Goal: Navigation & Orientation: Understand site structure

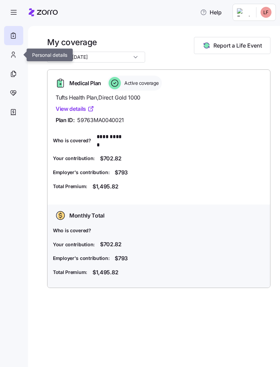
click at [16, 57] on icon at bounding box center [14, 55] width 8 height 8
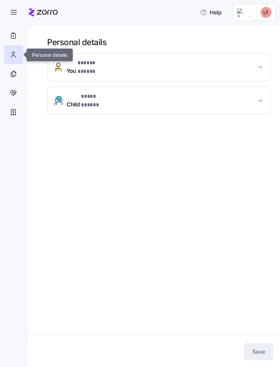
click at [74, 96] on button "Child * **** ***** *" at bounding box center [158, 100] width 223 height 27
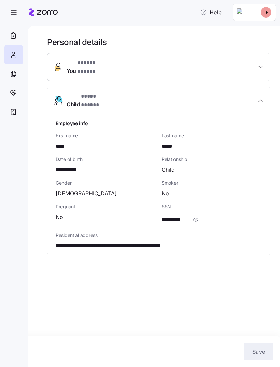
click at [198, 215] on icon "button" at bounding box center [195, 219] width 7 height 8
click at [17, 75] on div at bounding box center [13, 73] width 19 height 19
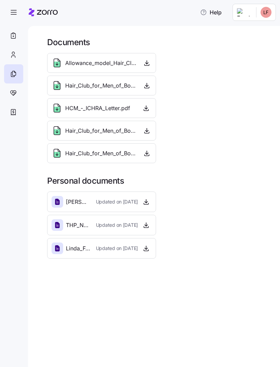
click at [14, 96] on icon at bounding box center [14, 93] width 8 height 8
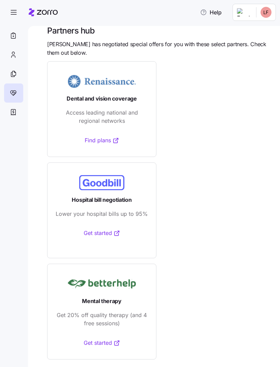
scroll to position [12, 0]
click at [13, 118] on div at bounding box center [13, 111] width 19 height 19
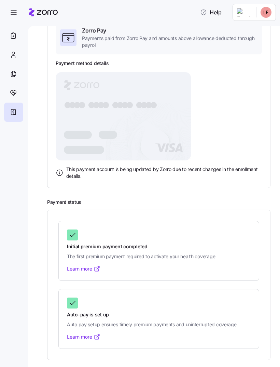
scroll to position [58, 0]
click at [15, 13] on icon "button" at bounding box center [14, 12] width 8 height 8
